Goal: Book appointment/travel/reservation

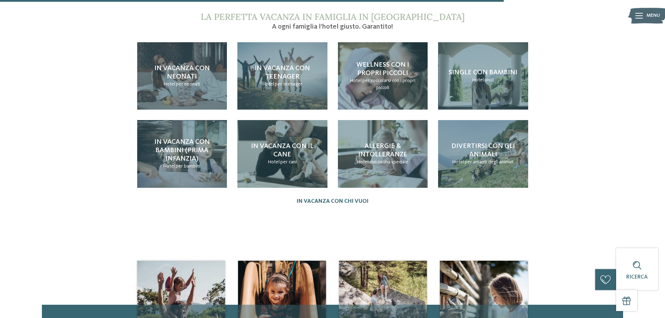
scroll to position [908, 0]
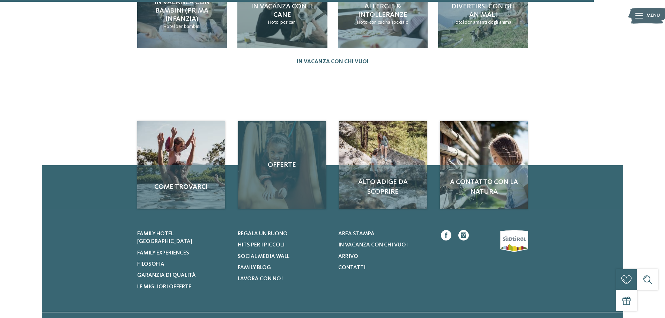
click at [275, 167] on div "Offerte" at bounding box center [282, 165] width 88 height 88
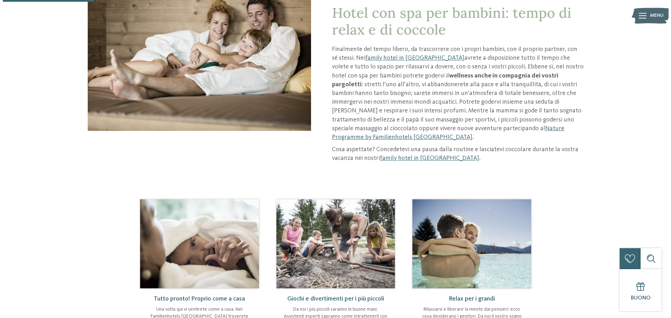
scroll to position [0, 0]
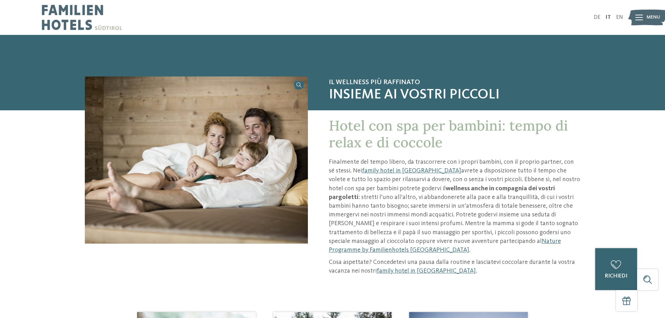
click at [643, 21] on img at bounding box center [648, 17] width 38 height 19
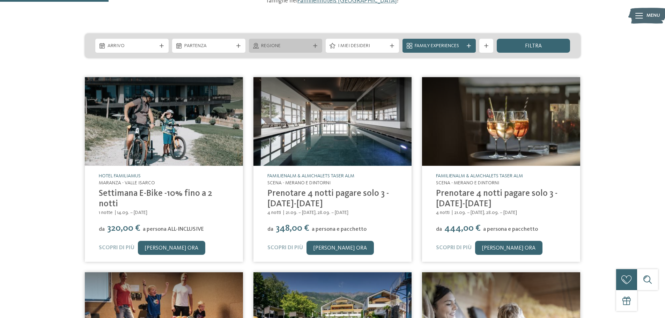
scroll to position [105, 0]
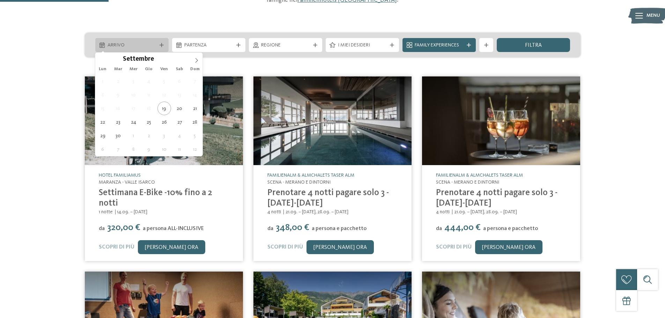
click at [135, 46] on span "Arrivo" at bounding box center [132, 45] width 49 height 7
click at [196, 62] on icon at bounding box center [196, 60] width 5 height 5
type div "13.10.2025"
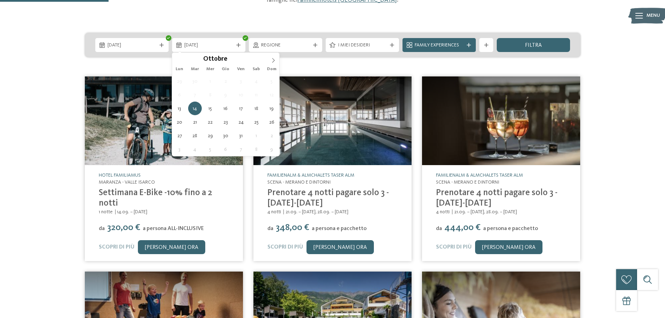
type div "15.10.2025"
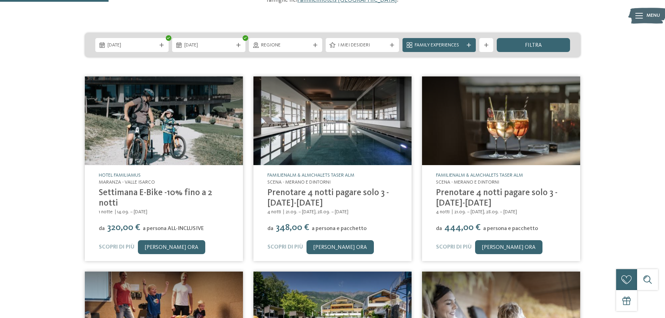
click at [312, 44] on div at bounding box center [315, 45] width 7 height 4
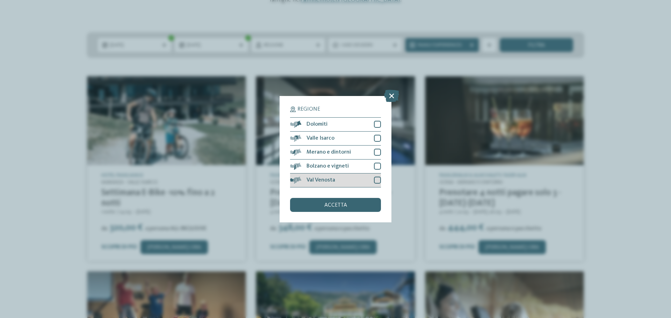
click at [378, 180] on div at bounding box center [377, 180] width 7 height 7
drag, startPoint x: 378, startPoint y: 180, endPoint x: 378, endPoint y: 175, distance: 4.6
click at [378, 177] on div at bounding box center [377, 180] width 7 height 7
drag, startPoint x: 379, startPoint y: 168, endPoint x: 376, endPoint y: 160, distance: 8.5
click at [379, 168] on div at bounding box center [377, 166] width 7 height 7
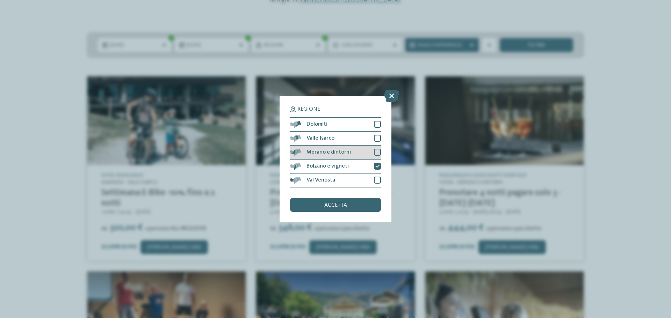
click at [373, 153] on div "Merano e dintorni" at bounding box center [335, 153] width 91 height 14
click at [380, 178] on div at bounding box center [377, 180] width 7 height 7
click at [376, 138] on div at bounding box center [377, 138] width 7 height 7
click at [348, 206] on div "accetta" at bounding box center [335, 205] width 91 height 14
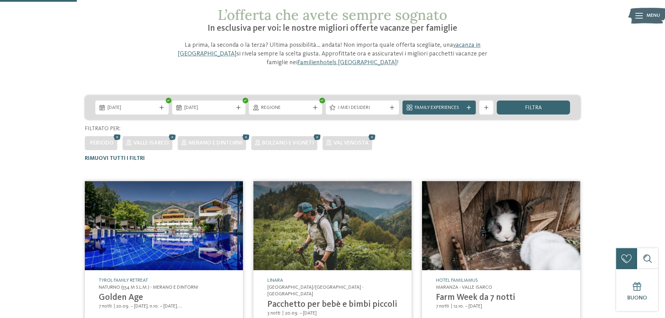
scroll to position [40, 0]
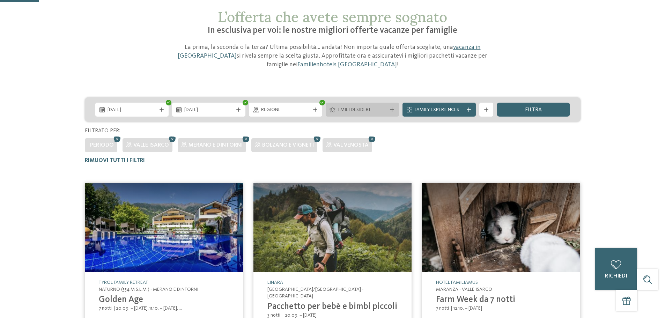
click at [369, 115] on div "I miei desideri" at bounding box center [362, 110] width 73 height 14
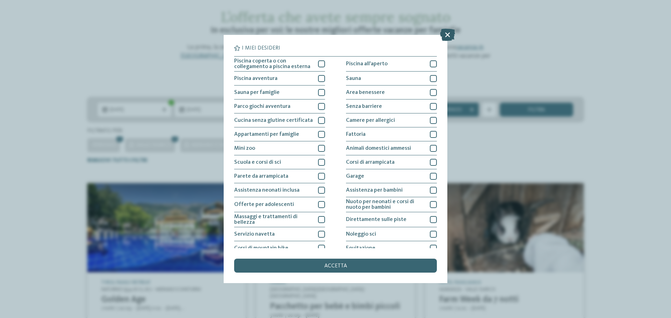
click at [446, 34] on icon at bounding box center [447, 35] width 15 height 12
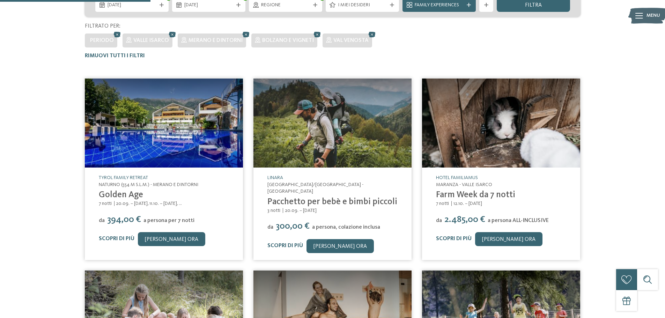
scroll to position [320, 0]
